Goal: Transaction & Acquisition: Download file/media

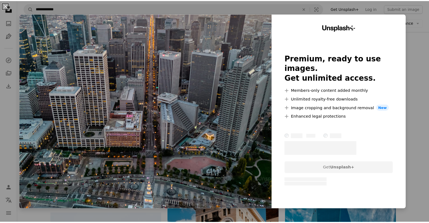
scroll to position [241, 0]
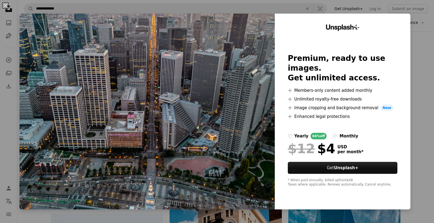
click at [410, 11] on div "An X shape Unsplash+ Premium, ready to use images. Get unlimited access. A plus…" at bounding box center [217, 111] width 434 height 223
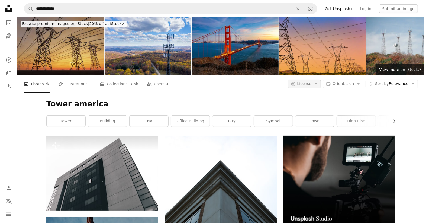
click at [312, 81] on span "License" at bounding box center [305, 83] width 14 height 4
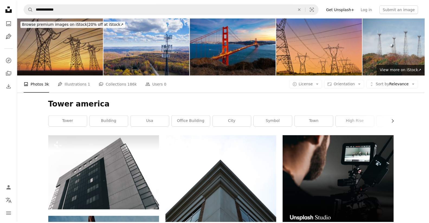
scroll to position [241, 0]
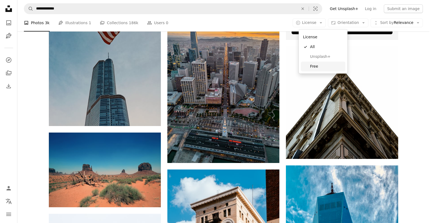
click at [312, 64] on span "Free" at bounding box center [326, 66] width 33 height 5
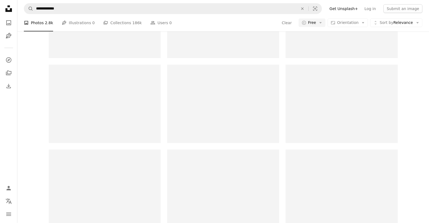
scroll to position [120, 0]
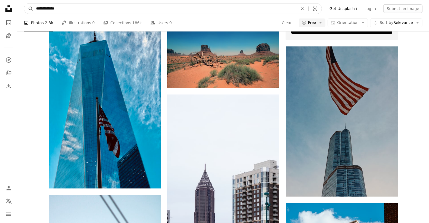
click at [98, 6] on input "**********" at bounding box center [164, 9] width 263 height 10
type input "**********"
click at [24, 4] on button "A magnifying glass" at bounding box center [28, 9] width 9 height 10
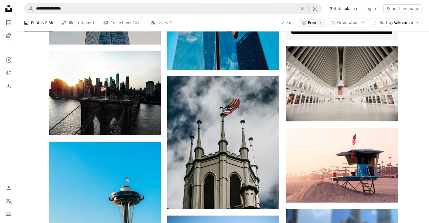
scroll to position [542, 0]
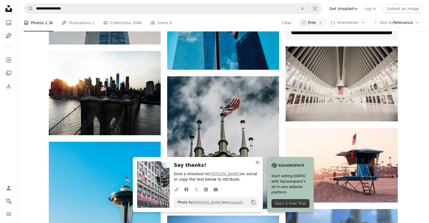
click at [260, 161] on icon "An X shape" at bounding box center [257, 162] width 7 height 7
